Goal: Find specific page/section: Find specific page/section

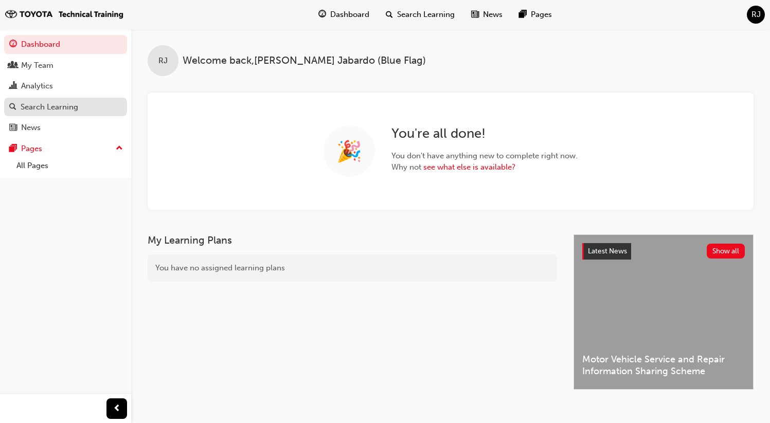
click at [63, 111] on div "Search Learning" at bounding box center [50, 107] width 58 height 12
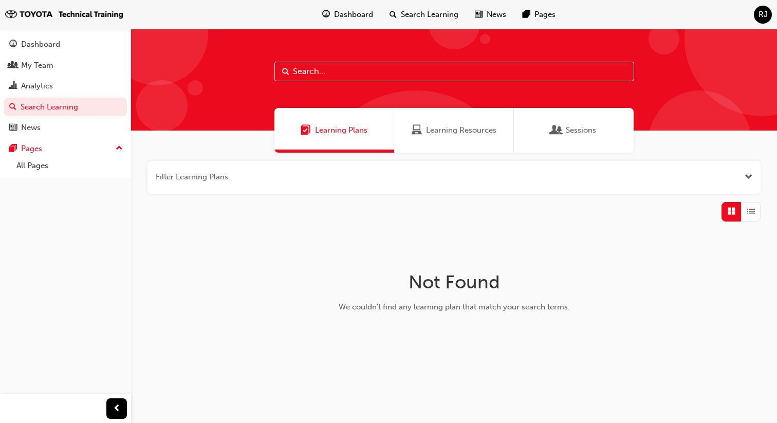
click at [454, 135] on span "Learning Resources" at bounding box center [461, 130] width 70 height 12
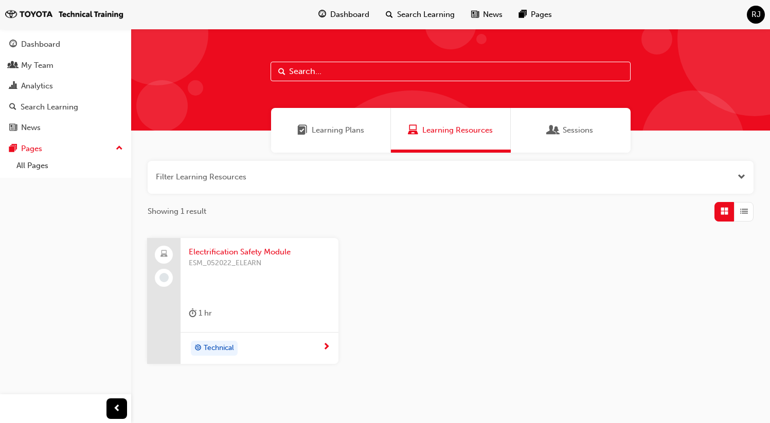
click at [327, 140] on div "Learning Plans" at bounding box center [331, 130] width 120 height 45
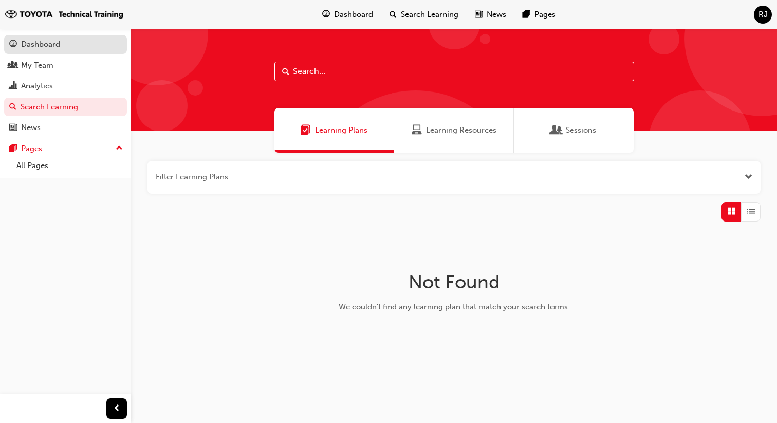
click at [48, 45] on div "Dashboard" at bounding box center [40, 45] width 39 height 12
